Goal: Transaction & Acquisition: Purchase product/service

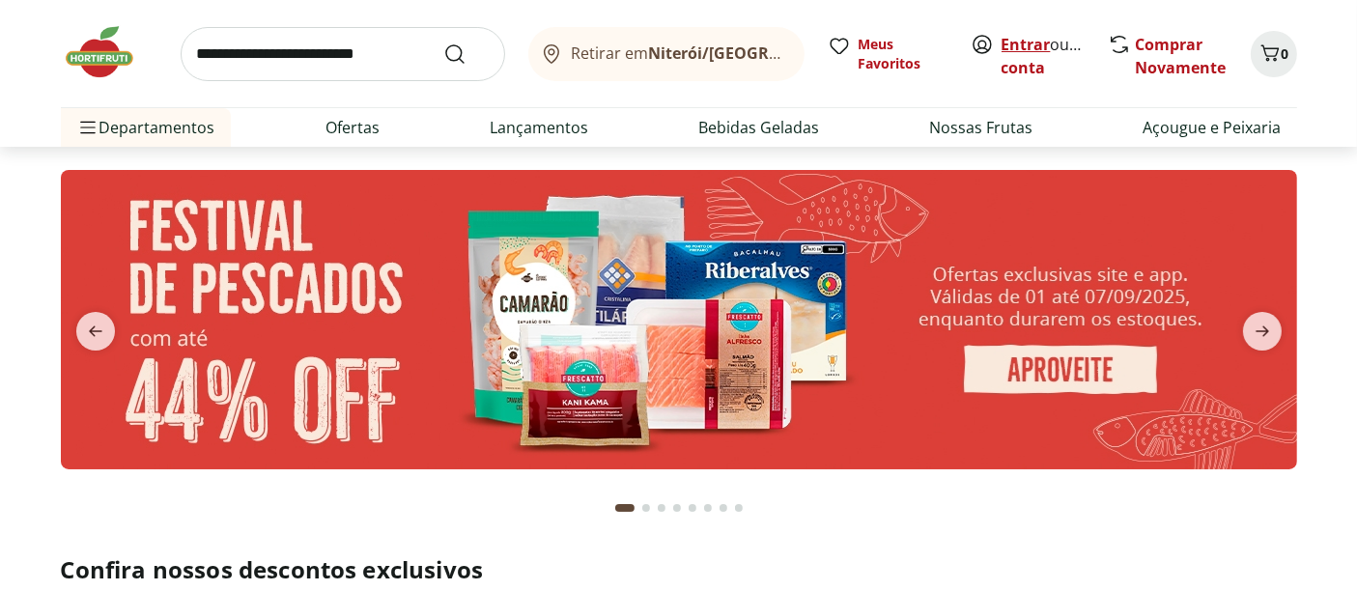
click at [1021, 39] on link "Entrar" at bounding box center [1026, 44] width 49 height 21
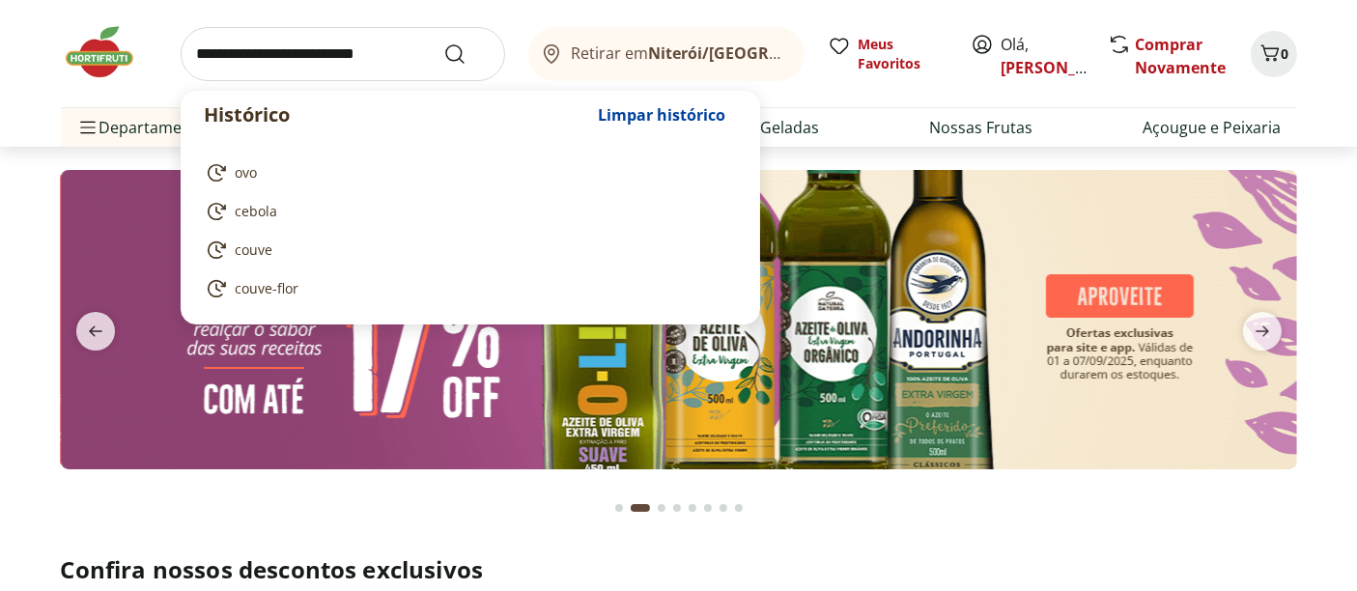
click at [412, 48] on input "search" at bounding box center [343, 54] width 325 height 54
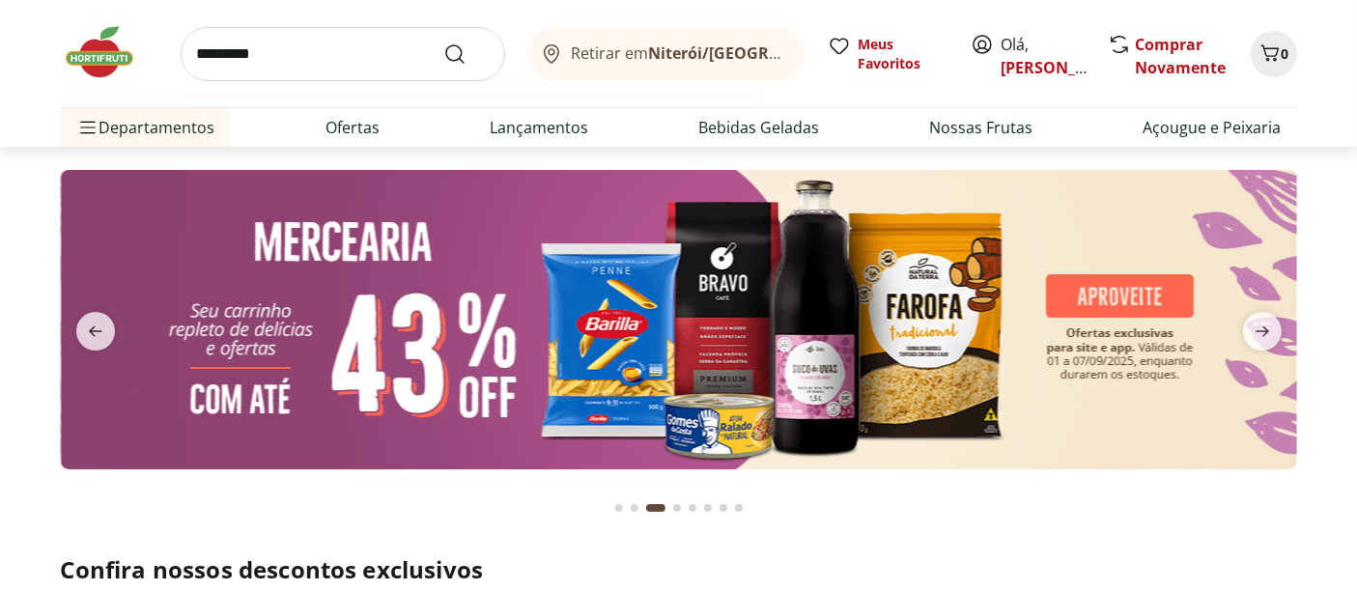
type input "*********"
click at [443, 43] on button "Submit Search" at bounding box center [466, 54] width 46 height 23
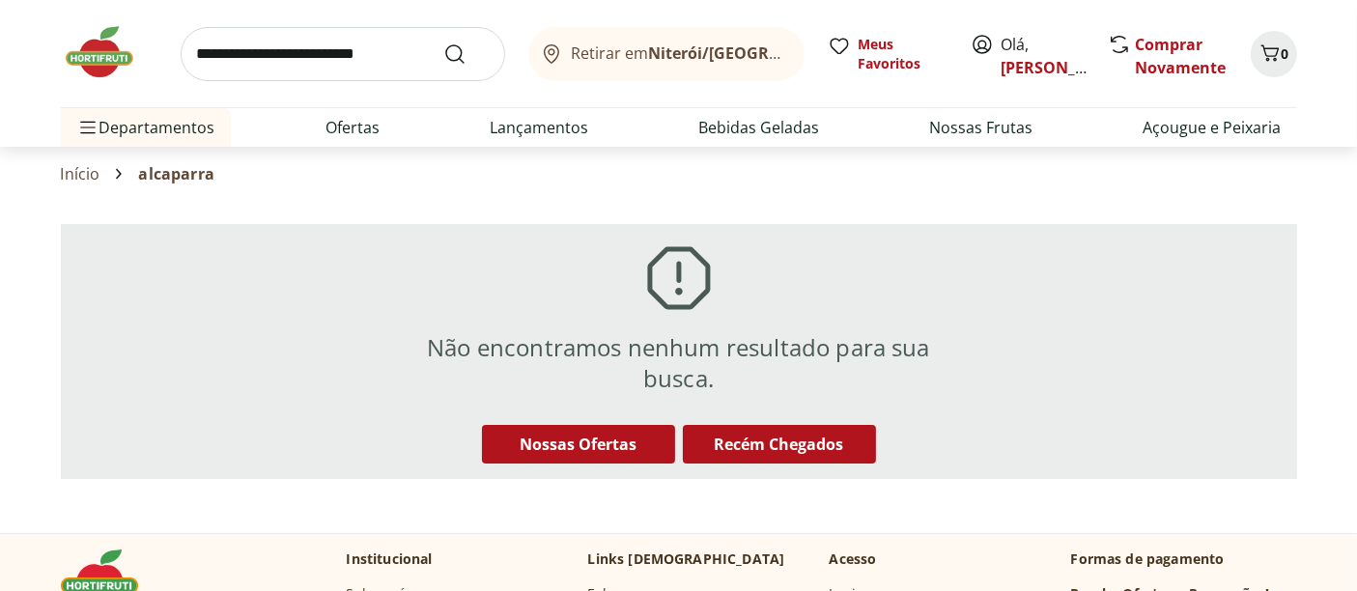
click at [330, 38] on input "search" at bounding box center [343, 54] width 325 height 54
click button "Submit Search" at bounding box center [466, 54] width 46 height 23
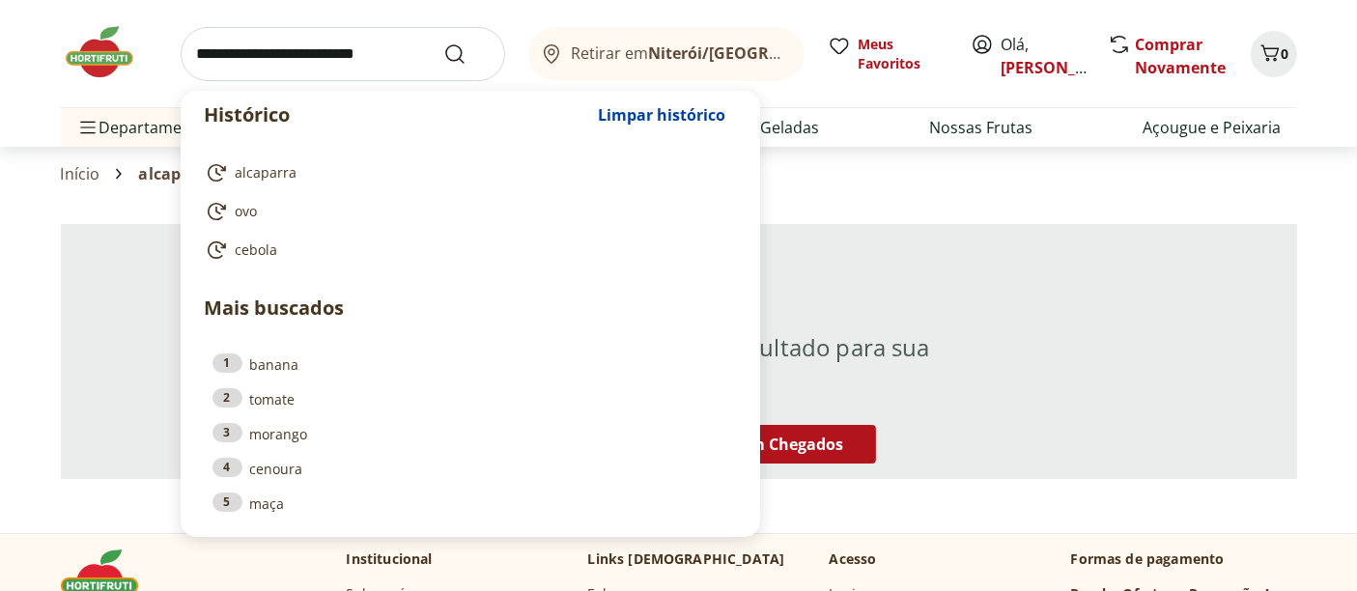
click at [274, 37] on input "search" at bounding box center [343, 54] width 325 height 54
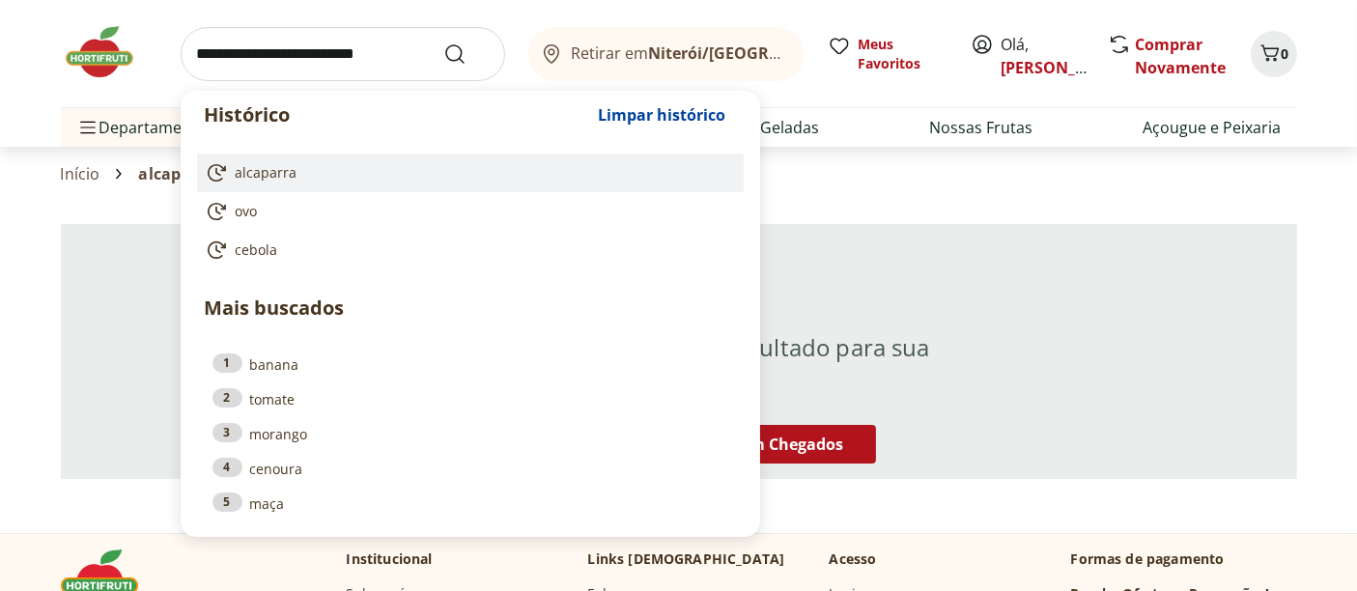
click at [266, 175] on span "alcaparra" at bounding box center [267, 172] width 62 height 19
type input "*********"
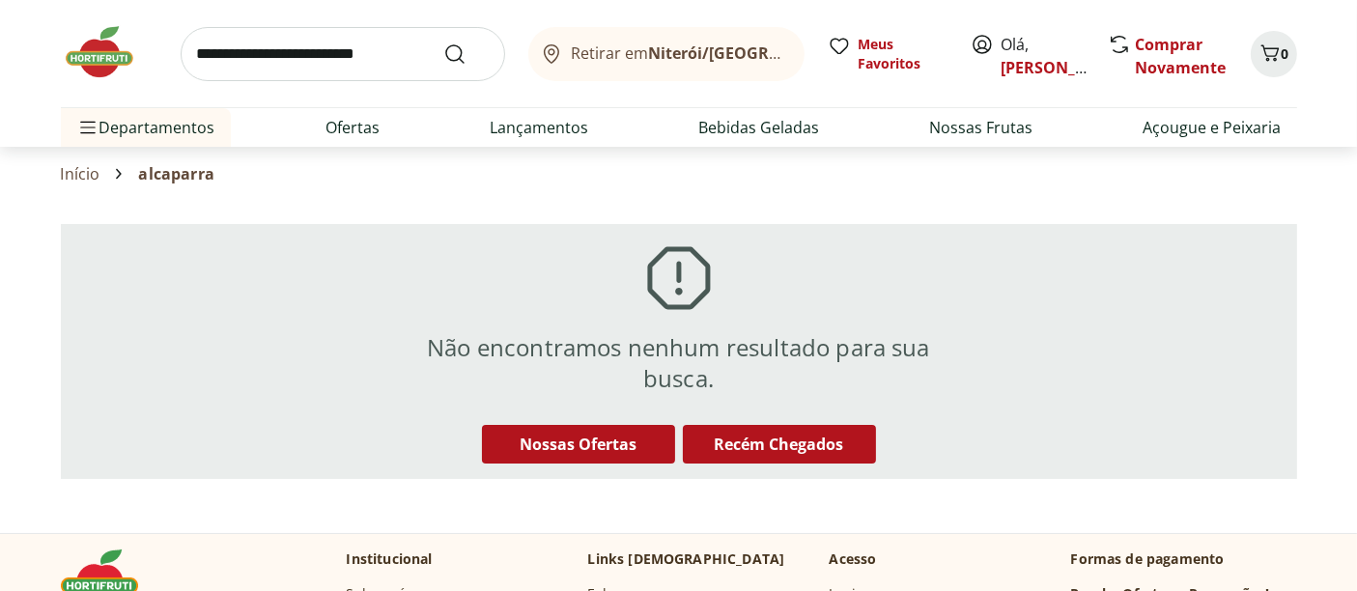
click at [99, 59] on img at bounding box center [109, 52] width 97 height 58
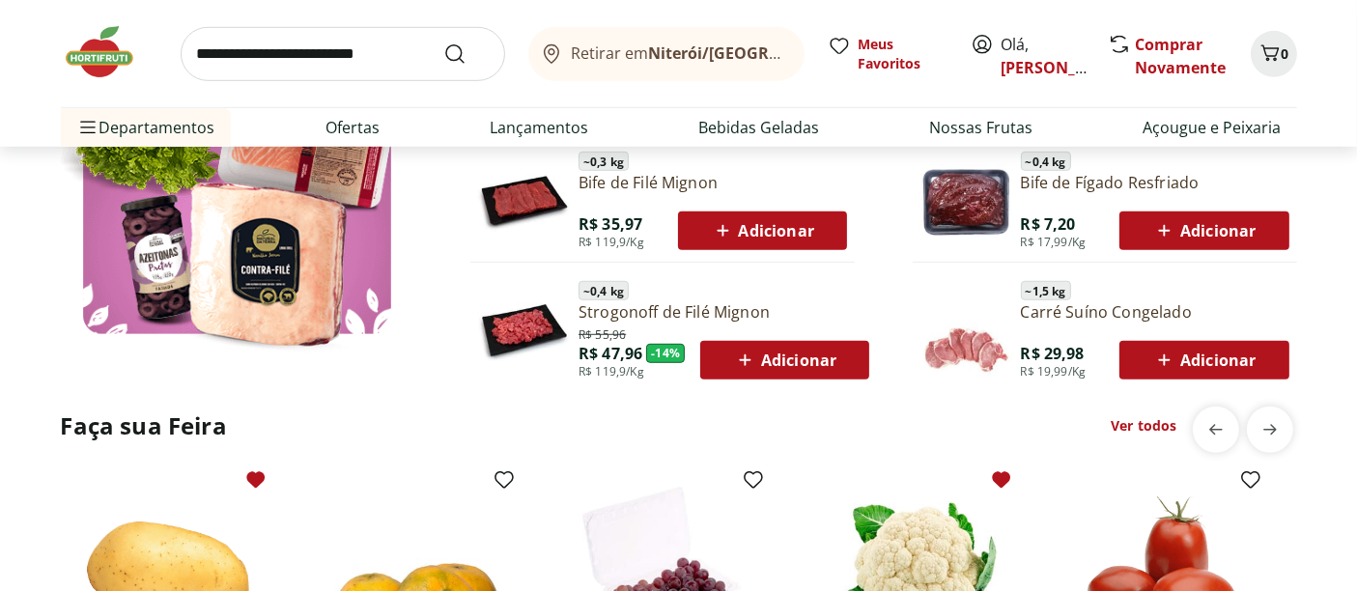
scroll to position [1288, 0]
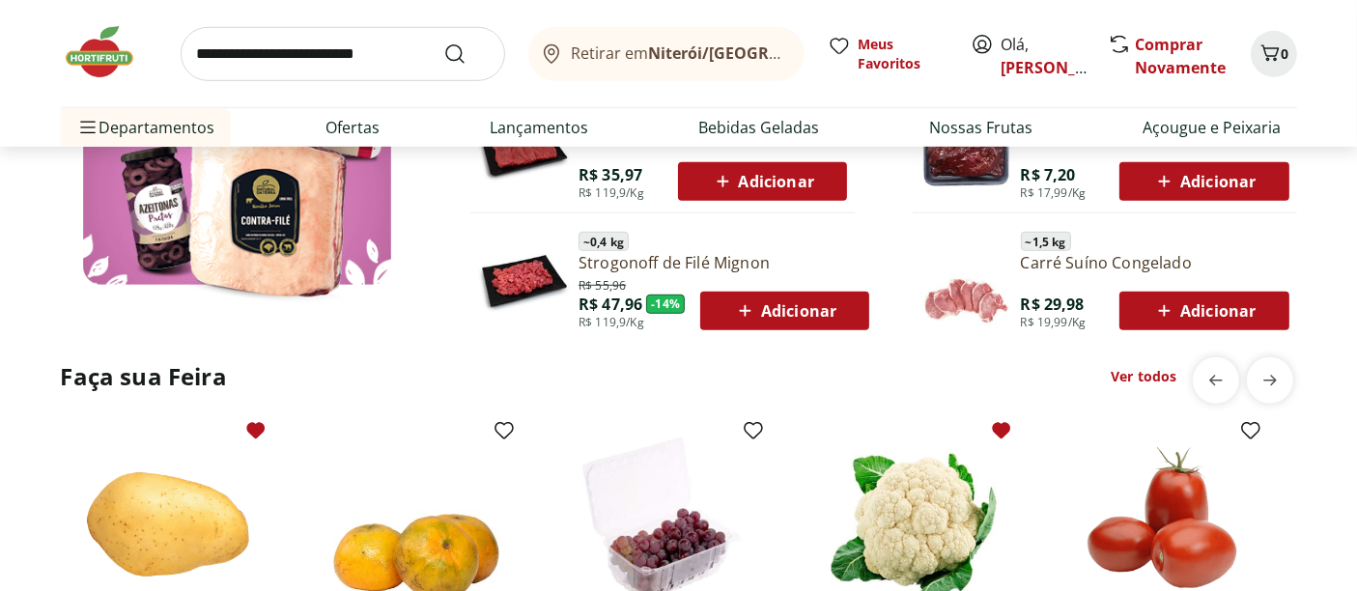
click at [1150, 377] on link "Ver todos" at bounding box center [1144, 376] width 66 height 19
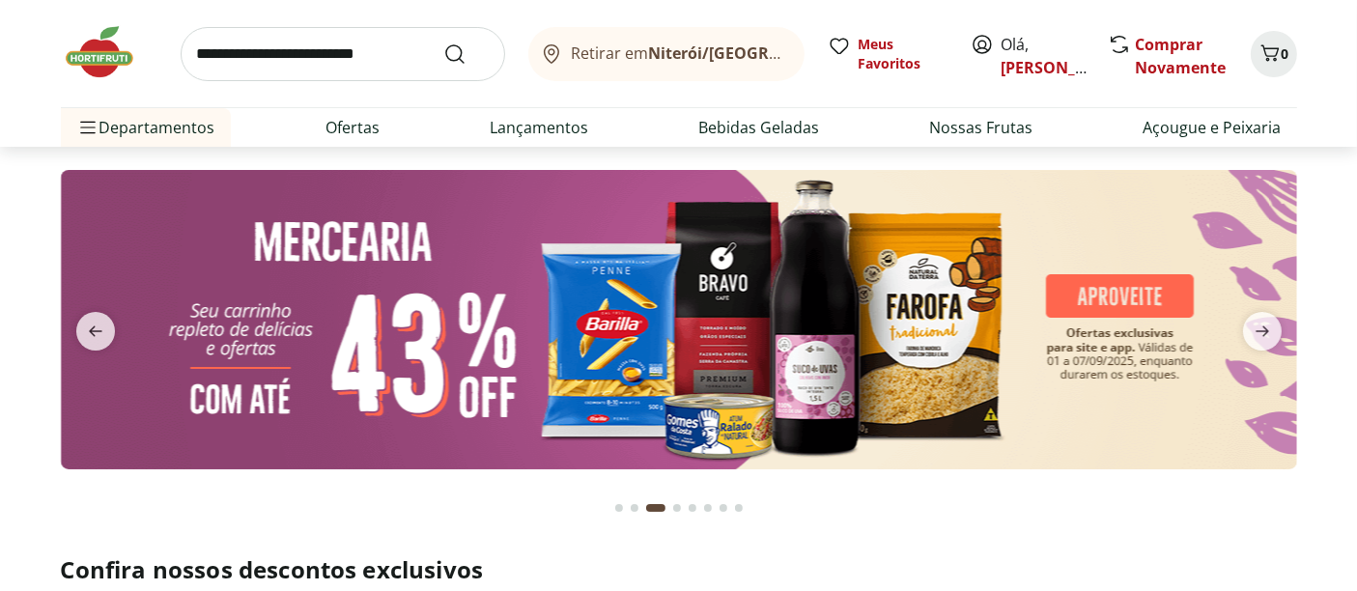
select select "**********"
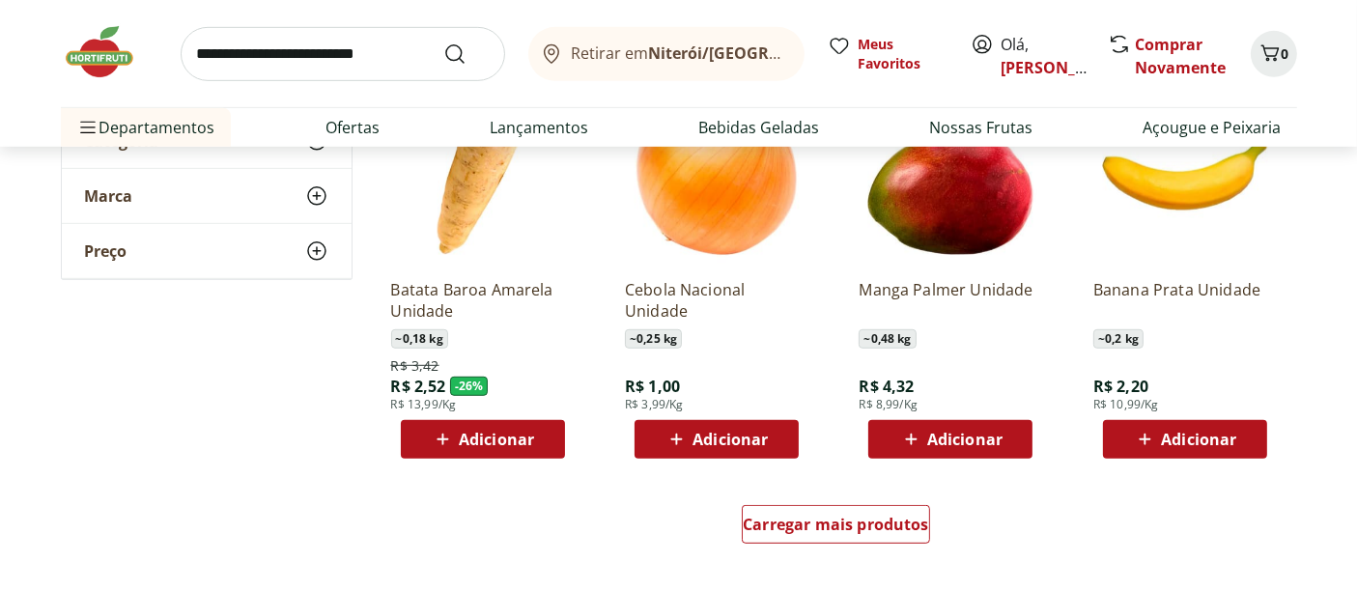
scroll to position [1073, 0]
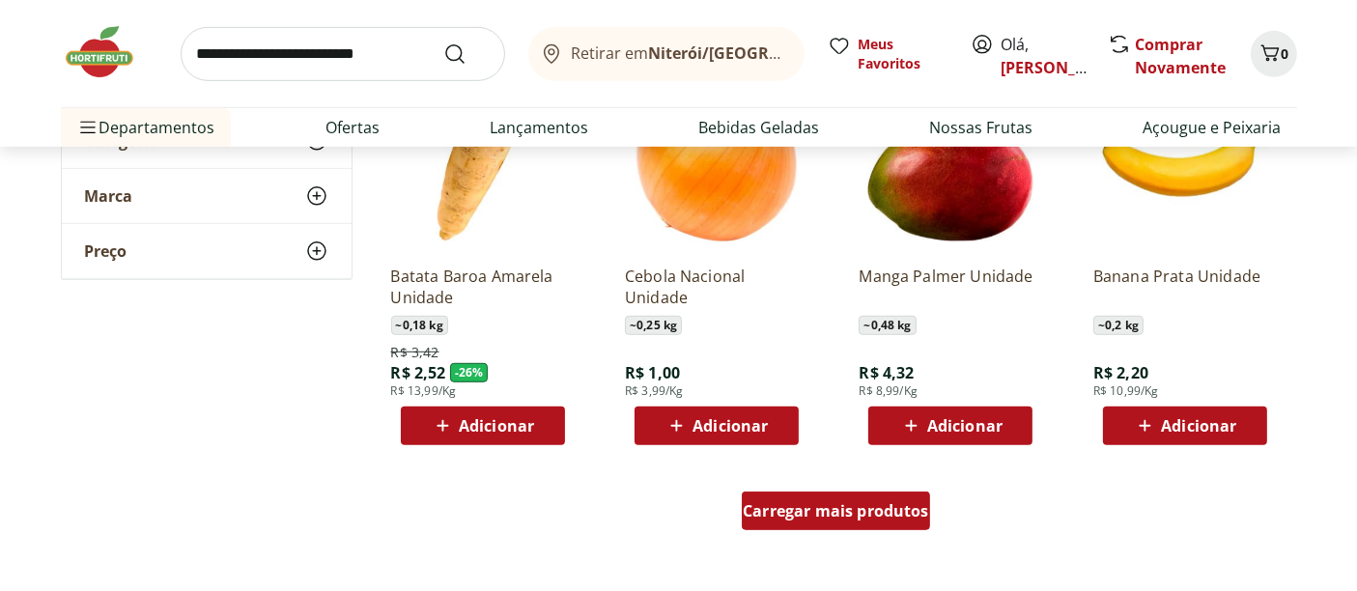
click at [786, 518] on span "Carregar mais produtos" at bounding box center [836, 510] width 186 height 15
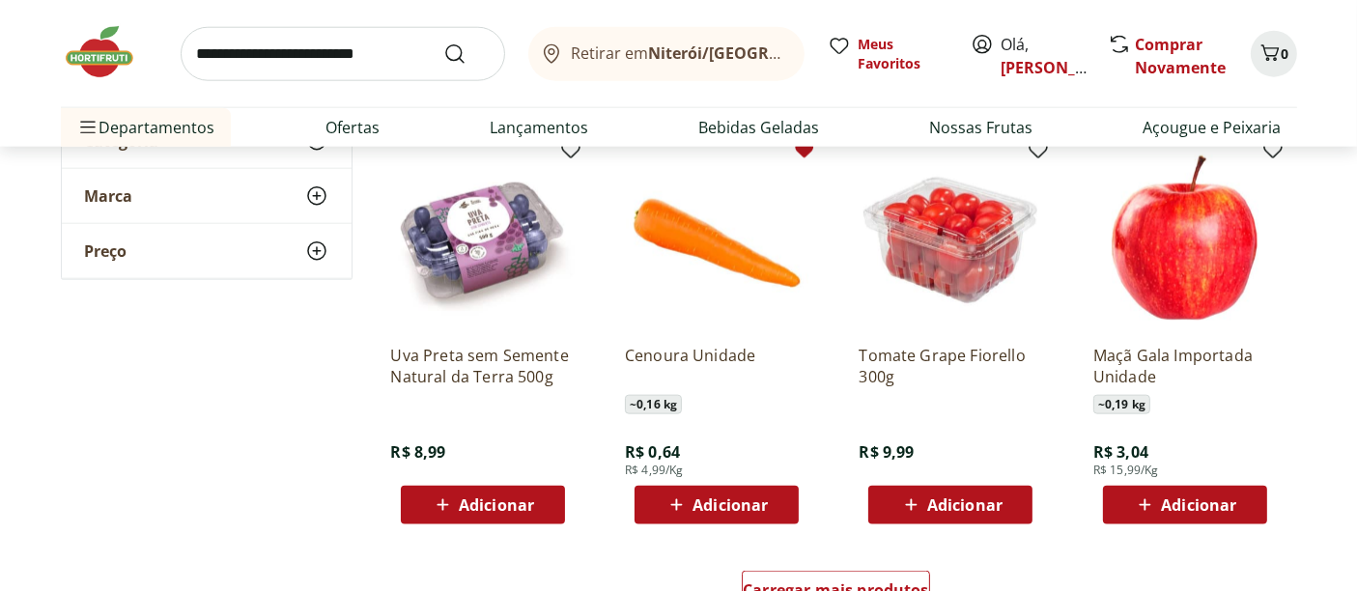
scroll to position [2361, 0]
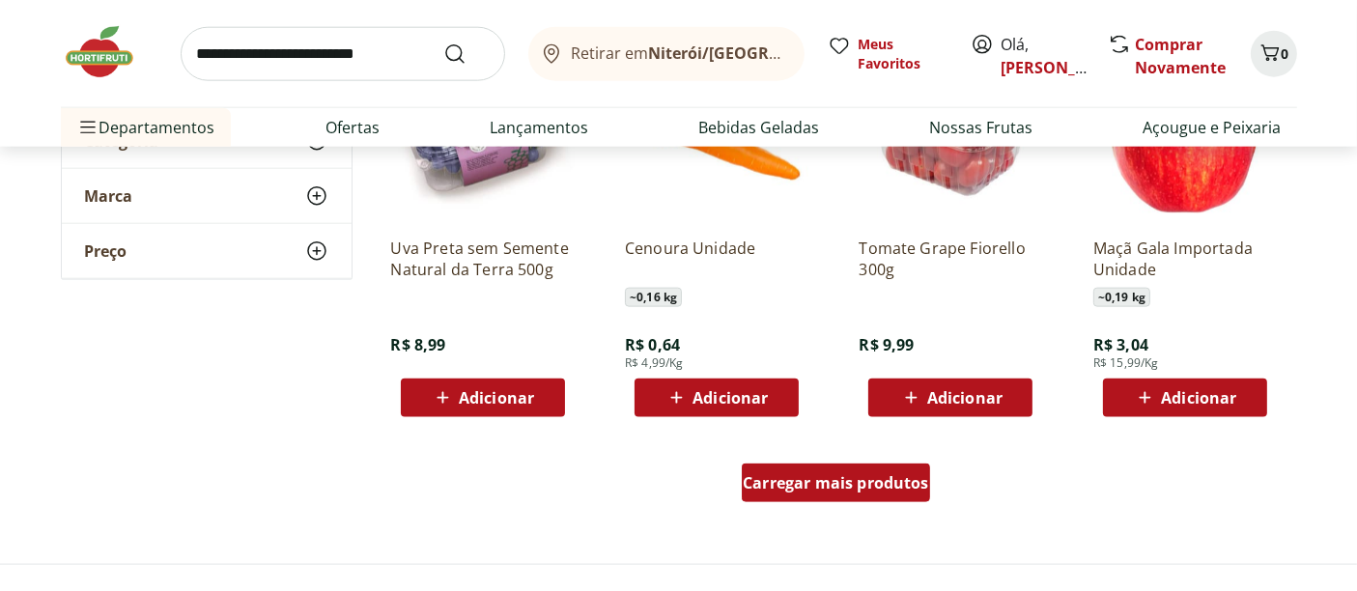
click at [856, 486] on span "Carregar mais produtos" at bounding box center [836, 482] width 186 height 15
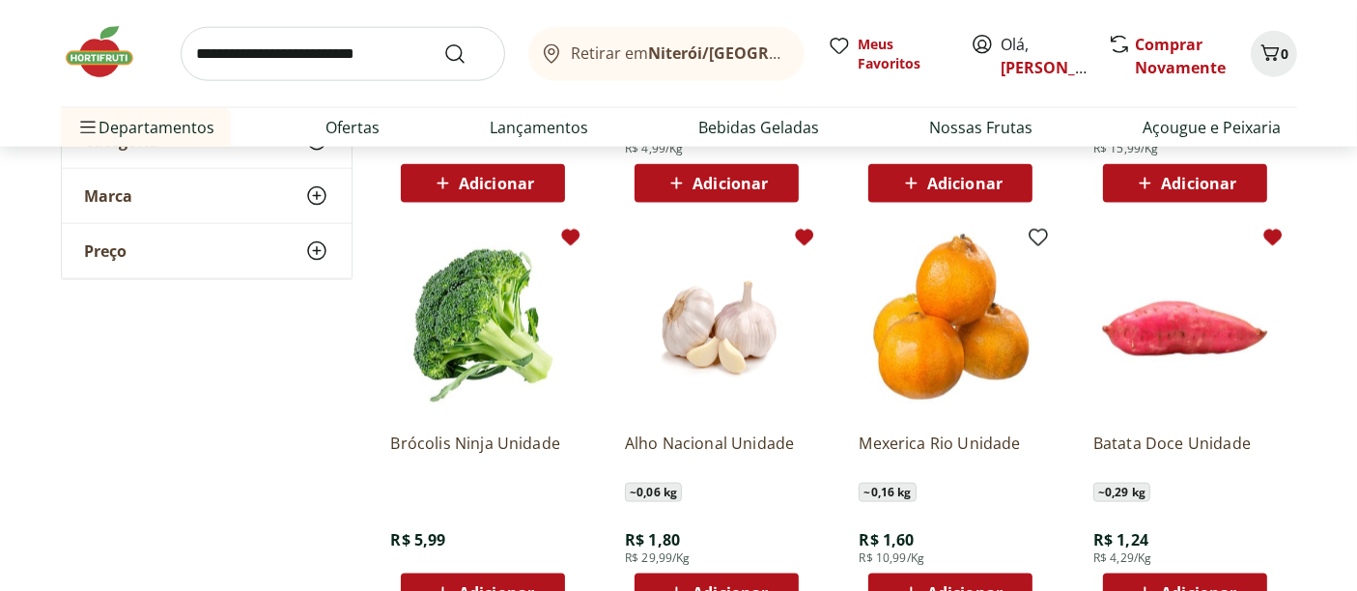
scroll to position [2683, 0]
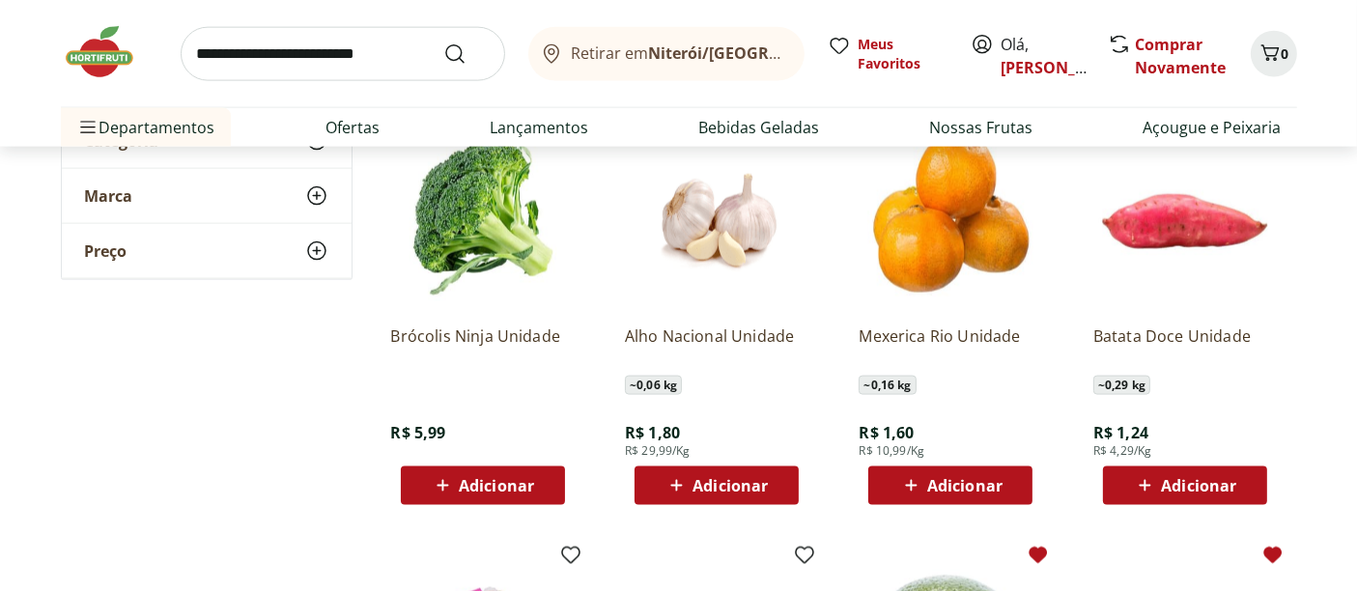
click at [488, 484] on span "Adicionar" at bounding box center [496, 485] width 75 height 15
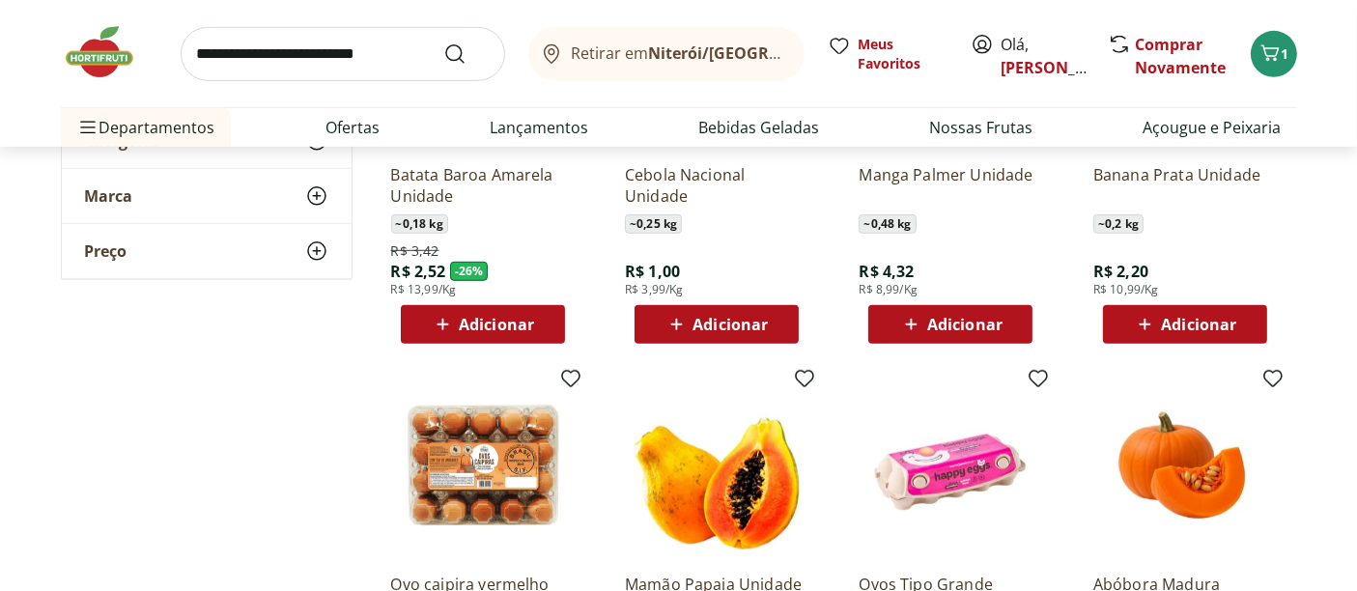
scroll to position [1395, 0]
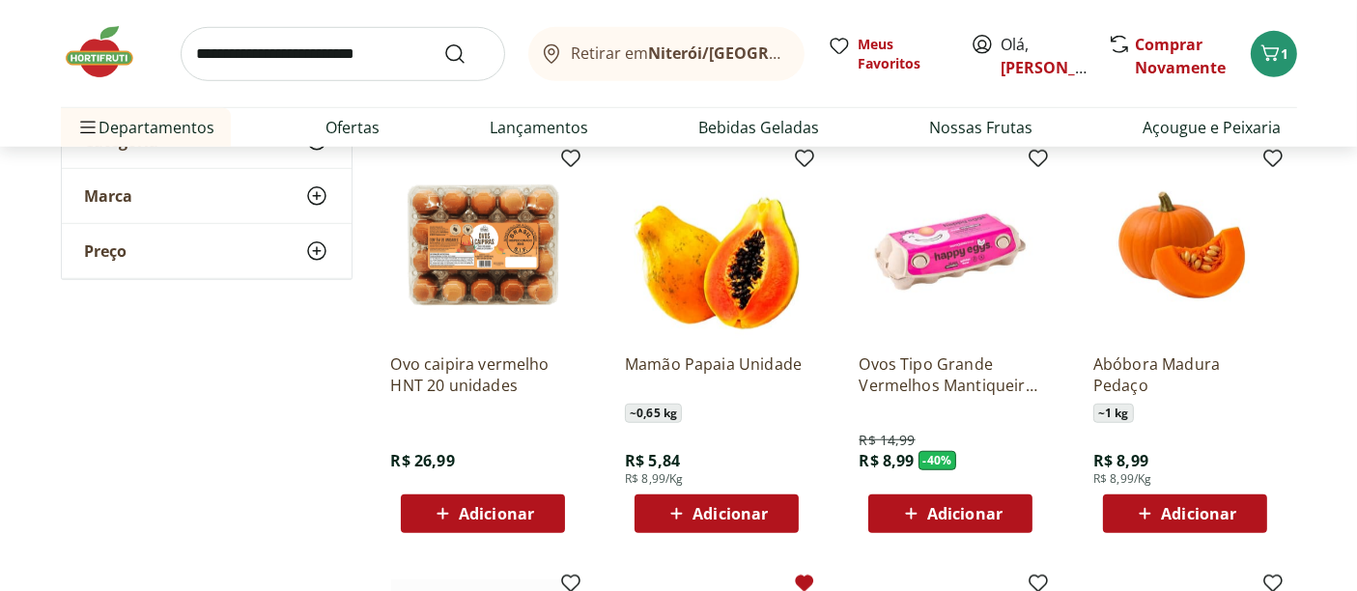
click at [761, 506] on span "Adicionar" at bounding box center [730, 513] width 75 height 15
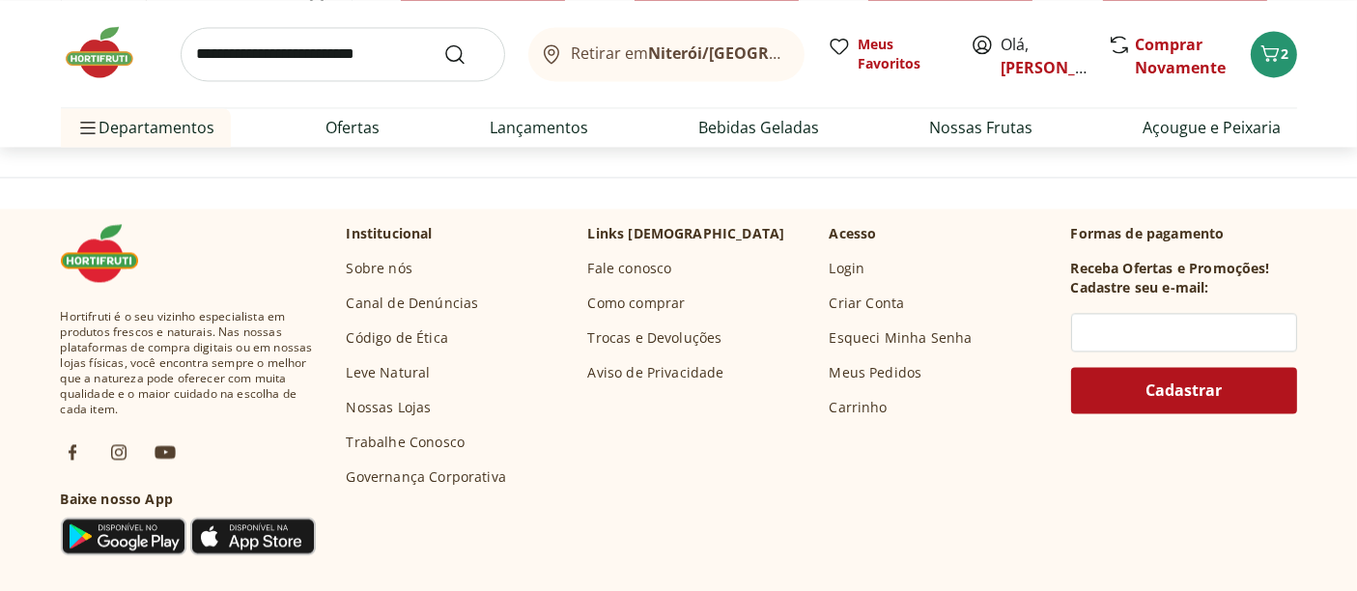
scroll to position [3864, 0]
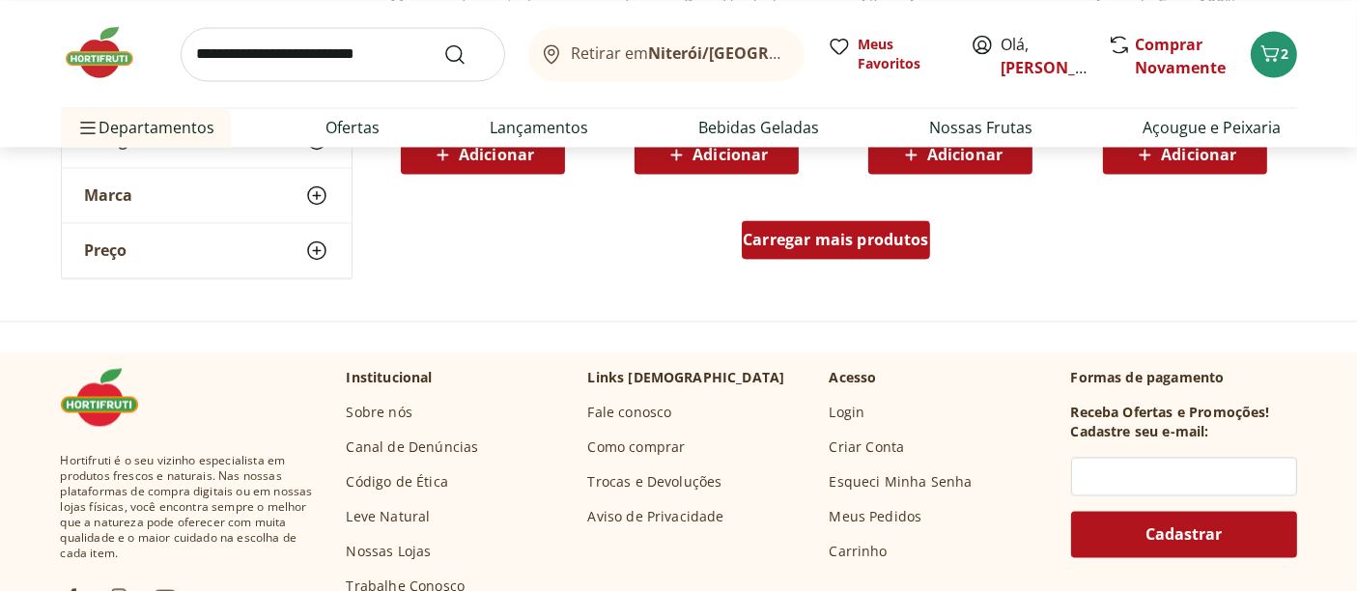
click at [874, 239] on span "Carregar mais produtos" at bounding box center [836, 239] width 186 height 15
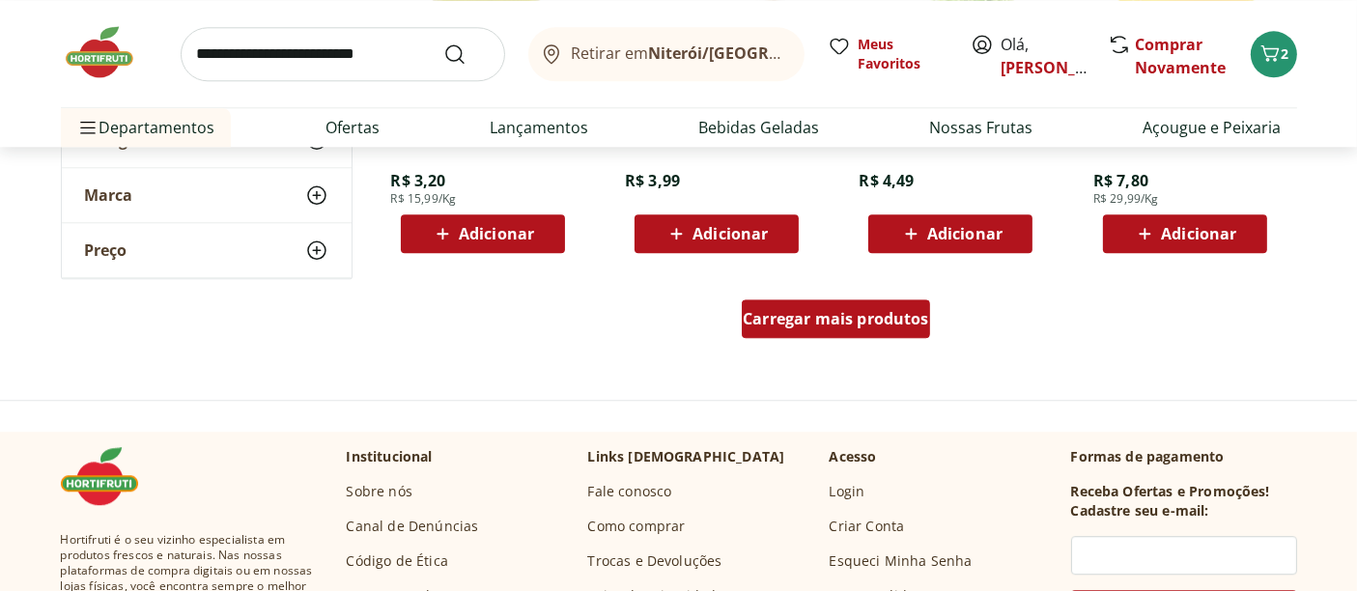
click at [860, 312] on span "Carregar mais produtos" at bounding box center [836, 318] width 186 height 15
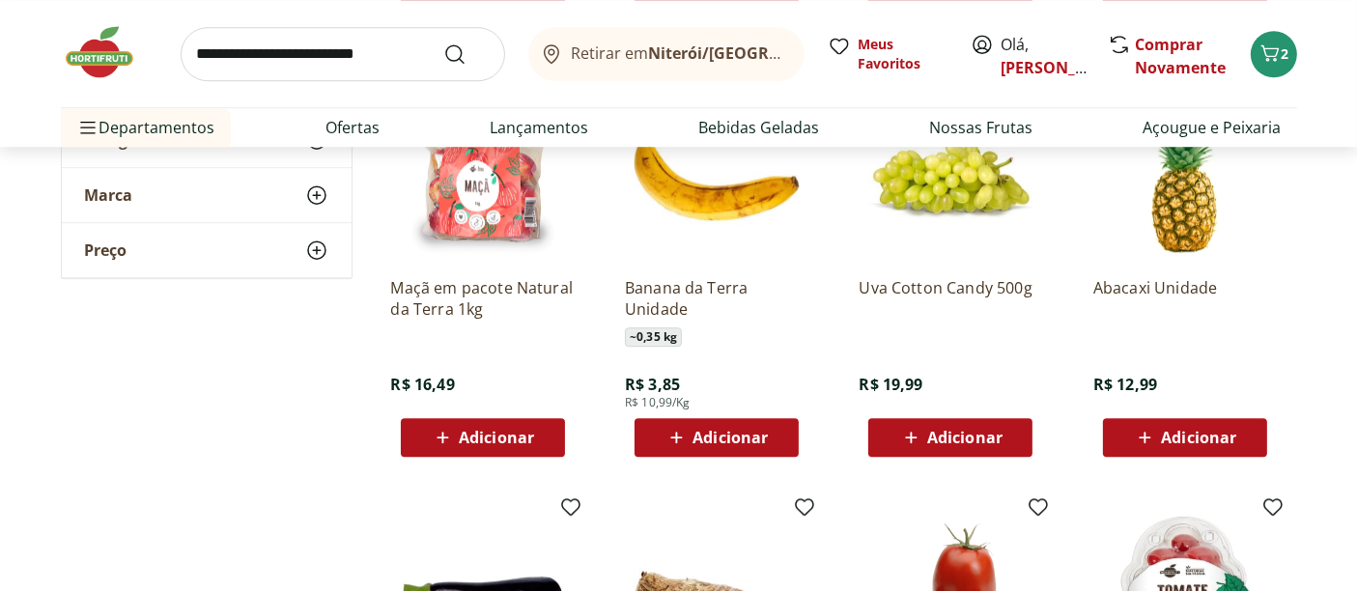
scroll to position [5904, 0]
